Goal: Information Seeking & Learning: Learn about a topic

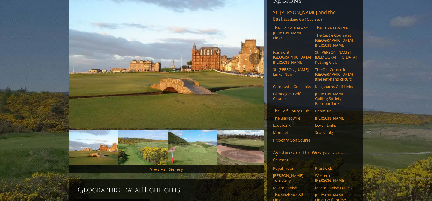
scroll to position [90, 0]
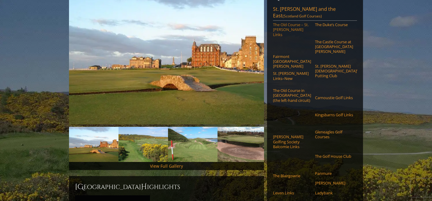
click at [283, 37] on link "The Old Course – St. Andrews Links" at bounding box center [292, 29] width 38 height 15
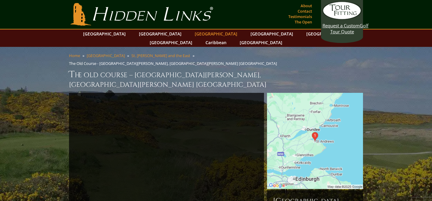
click at [192, 35] on link "[GEOGRAPHIC_DATA]" at bounding box center [216, 33] width 49 height 9
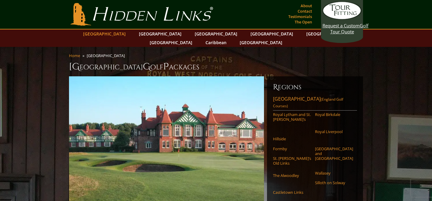
click at [125, 33] on link "[GEOGRAPHIC_DATA]" at bounding box center [104, 33] width 49 height 9
